Goal: Transaction & Acquisition: Book appointment/travel/reservation

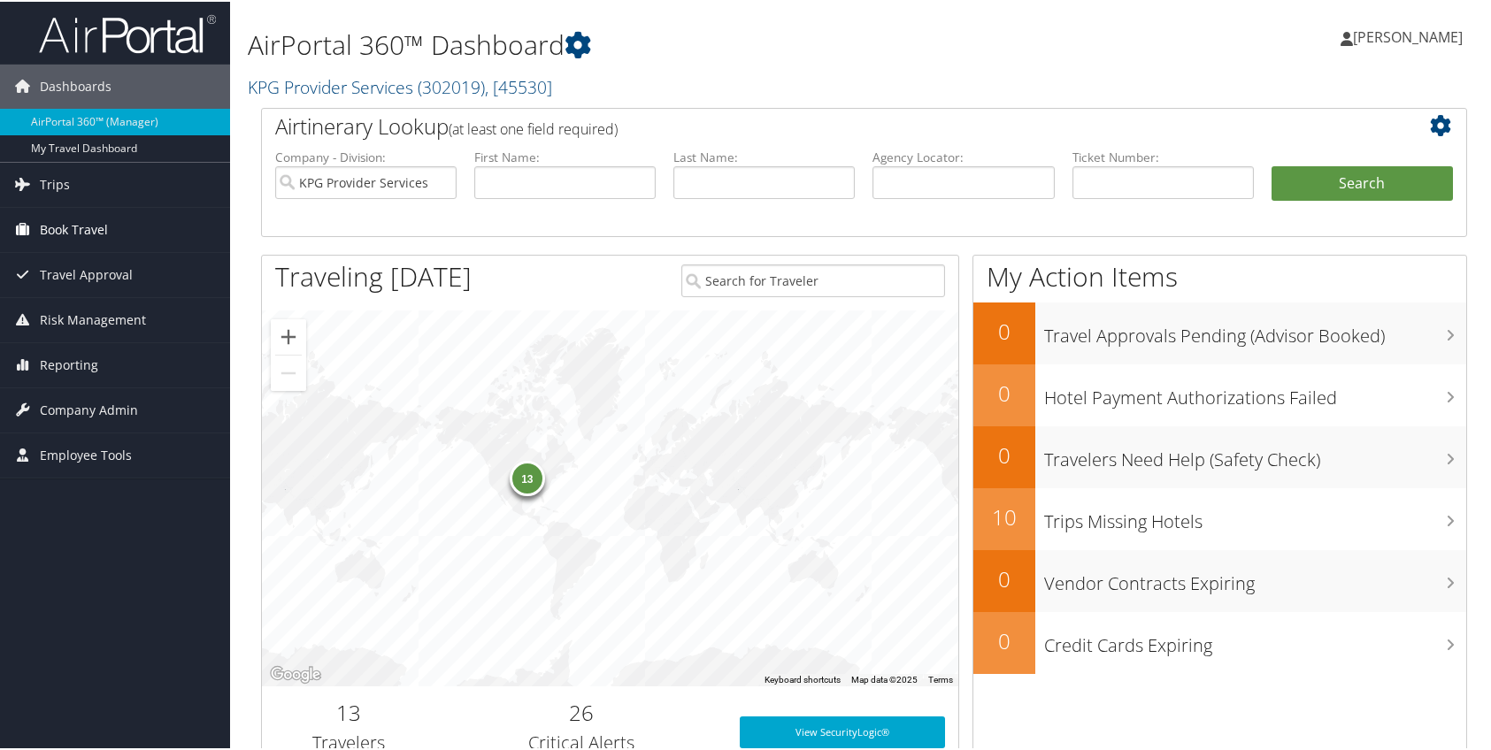
click at [108, 211] on link "Book Travel" at bounding box center [115, 228] width 230 height 44
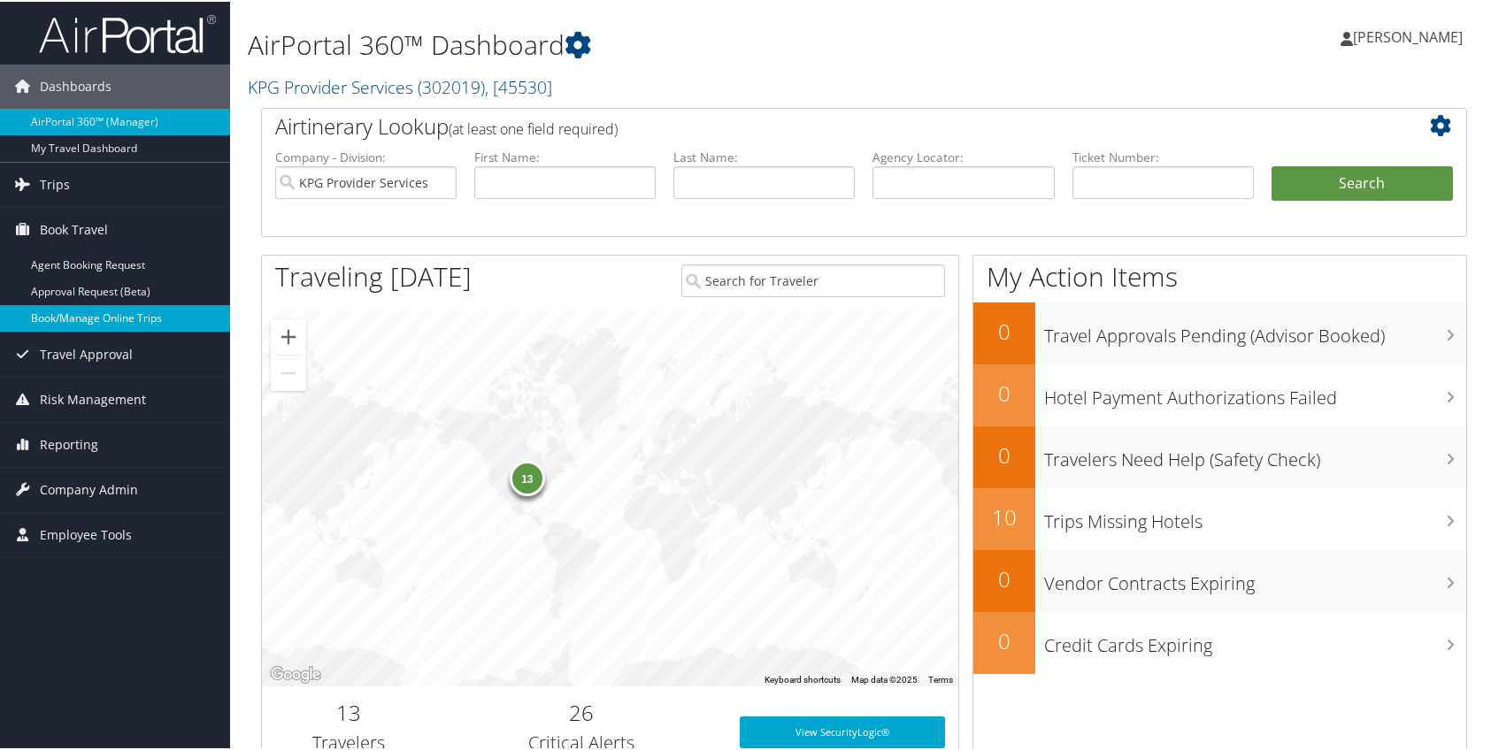
click at [113, 318] on link "Book/Manage Online Trips" at bounding box center [115, 317] width 230 height 27
